Goal: Information Seeking & Learning: Check status

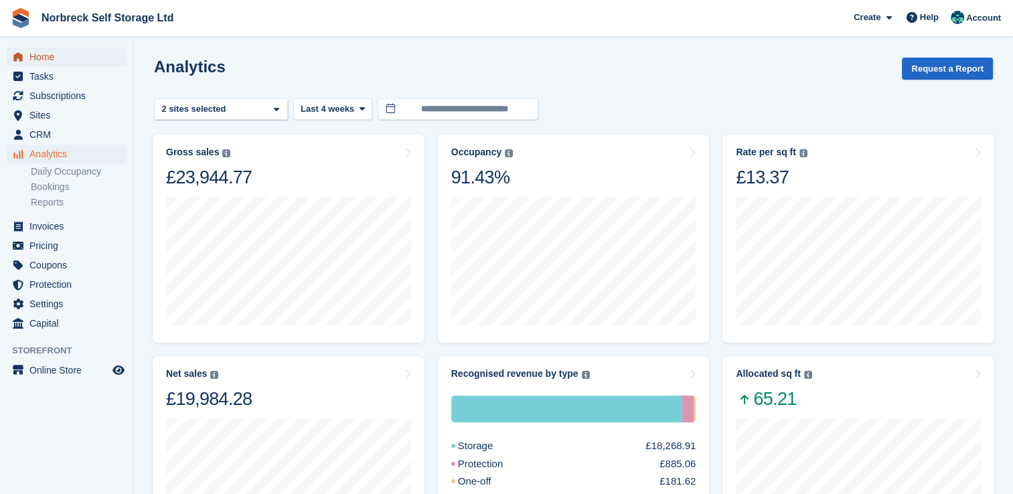
click at [57, 59] on span "Home" at bounding box center [69, 57] width 80 height 19
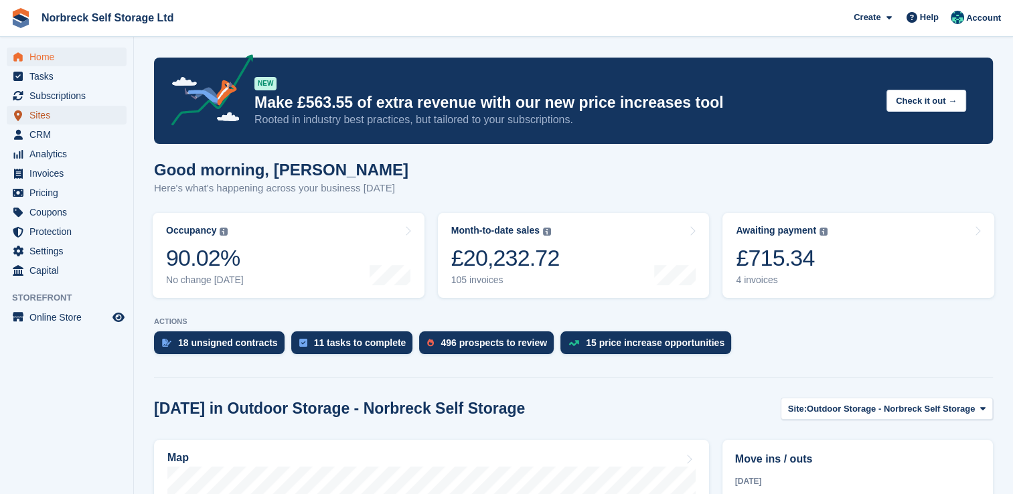
click at [38, 113] on span "Sites" at bounding box center [69, 115] width 80 height 19
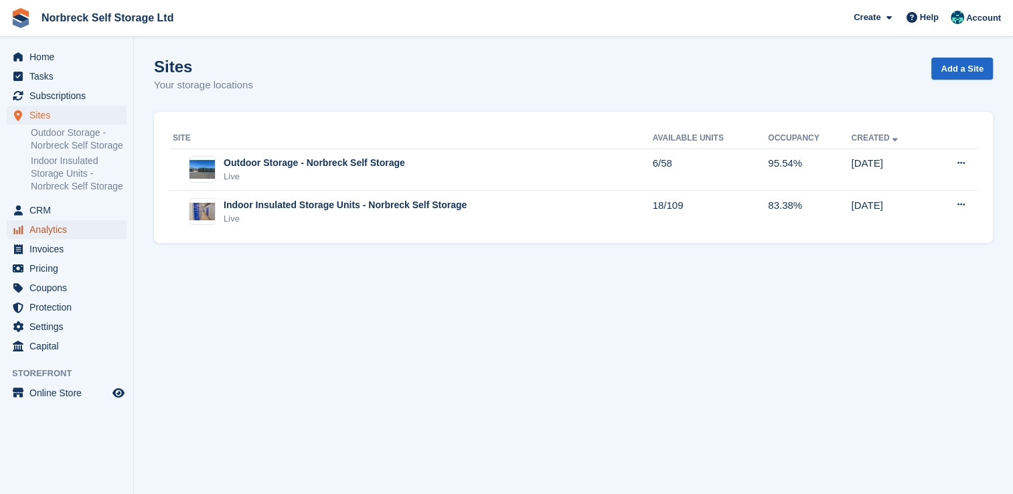
click at [46, 228] on span "Analytics" at bounding box center [69, 229] width 80 height 19
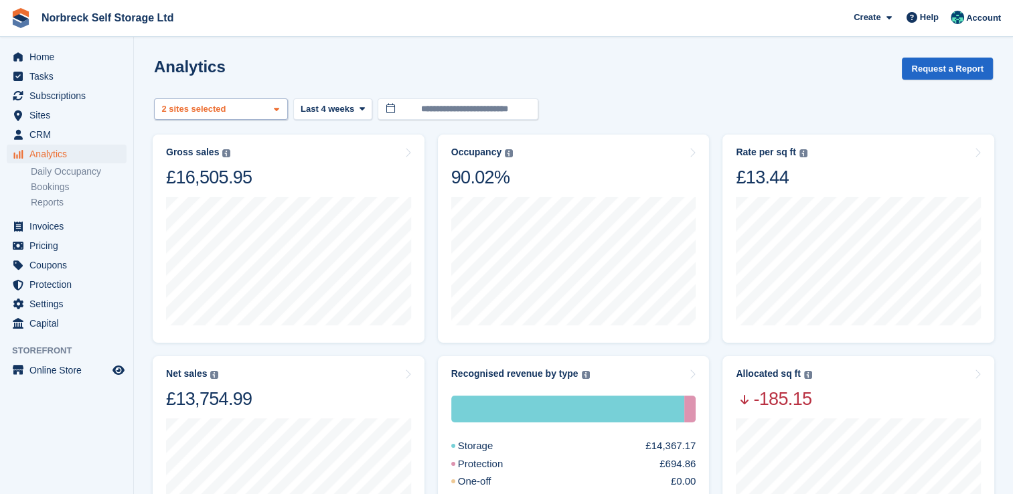
click at [274, 109] on icon at bounding box center [276, 109] width 5 height 9
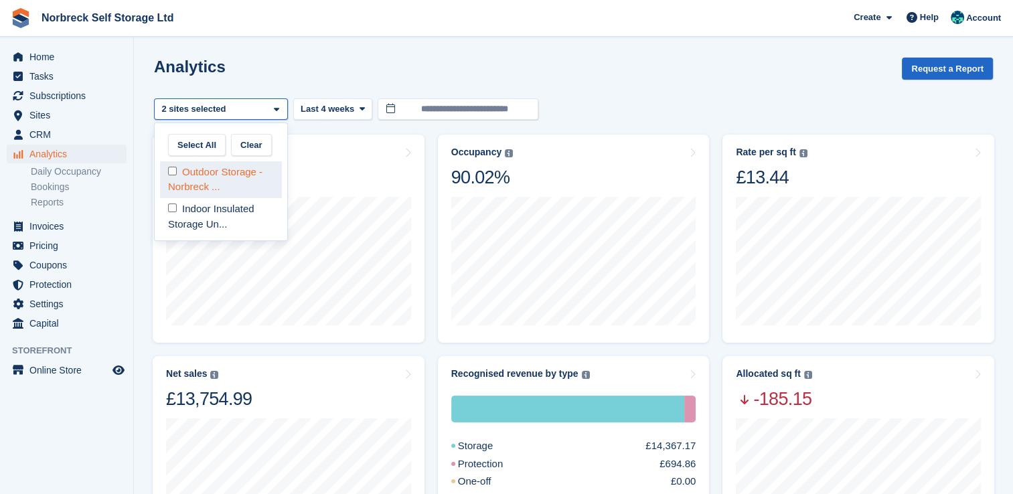
click at [241, 173] on div "Outdoor Storage - Norbreck ..." at bounding box center [221, 179] width 122 height 37
select select "****"
